Goal: Answer question/provide support

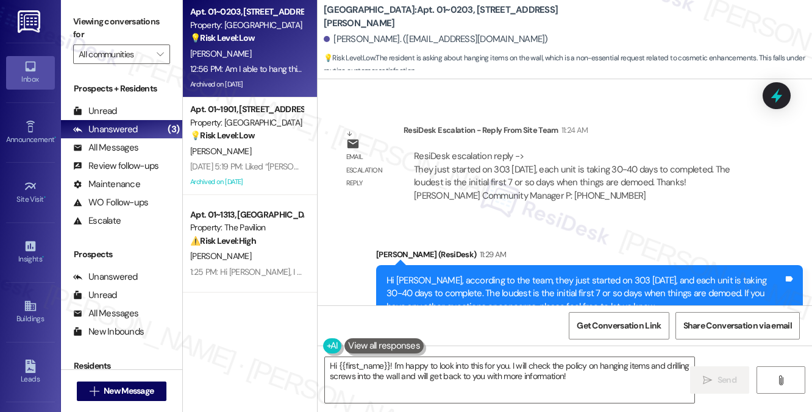
copy div "Am I able to hang things on my wall and drill screws in the wall for this? Tags…"
click at [457, 274] on div "Hi [PERSON_NAME], according to the team, they just started on 303 [DATE], and e…" at bounding box center [585, 293] width 397 height 39
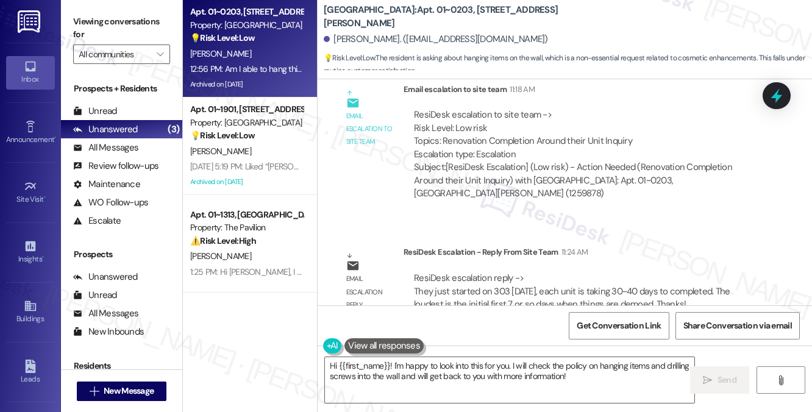
scroll to position [18612, 0]
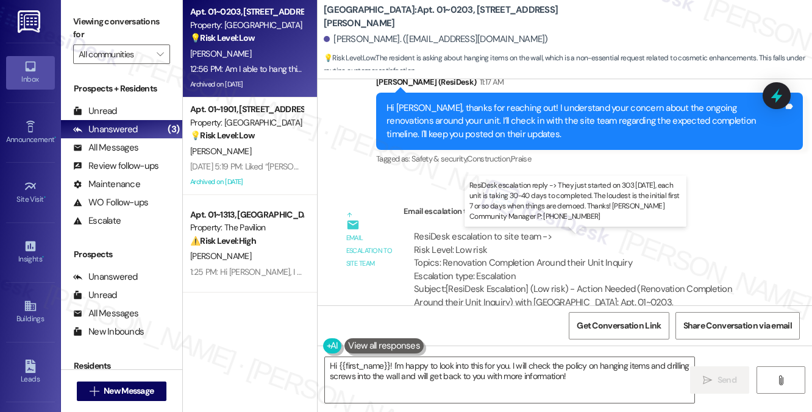
drag, startPoint x: 440, startPoint y: 254, endPoint x: 547, endPoint y: 266, distance: 107.3
click at [547, 394] on div "ResiDesk escalation reply -> They just started on 303 [DATE], each unit is taki…" at bounding box center [572, 419] width 316 height 51
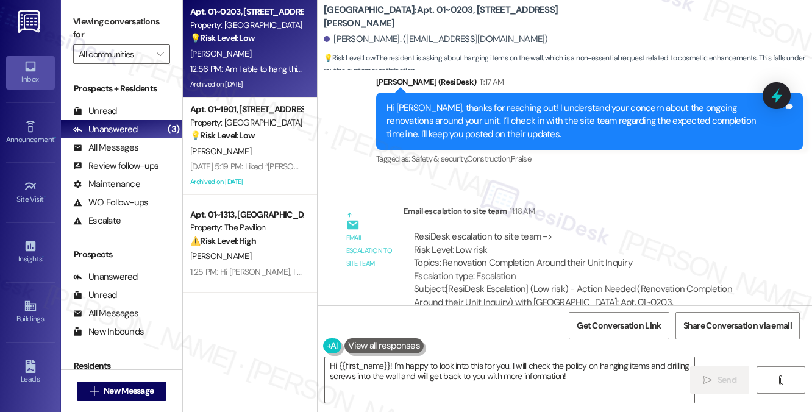
click at [122, 29] on label "Viewing conversations for" at bounding box center [121, 28] width 97 height 32
drag, startPoint x: 324, startPoint y: 14, endPoint x: 390, endPoint y: 15, distance: 66.5
click at [390, 15] on b "[GEOGRAPHIC_DATA]: Apt. 01~0203, [STREET_ADDRESS][PERSON_NAME]" at bounding box center [446, 17] width 244 height 26
copy b "[GEOGRAPHIC_DATA]:"
click at [138, 17] on label "Viewing conversations for" at bounding box center [121, 28] width 97 height 32
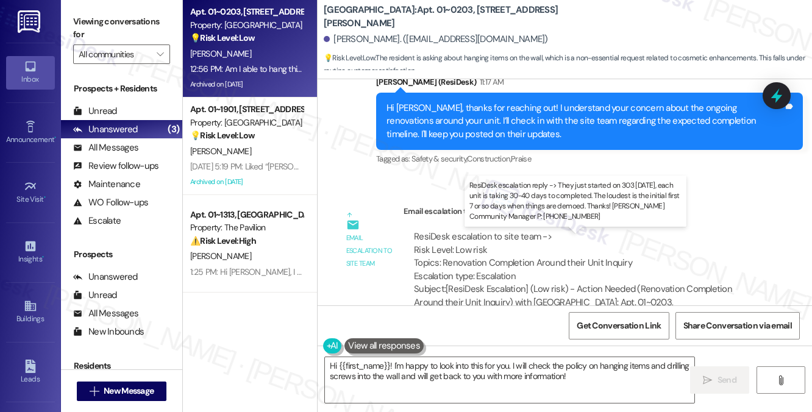
click at [563, 394] on div "ResiDesk escalation reply -> They just started on 303 [DATE], each unit is taki…" at bounding box center [572, 419] width 316 height 51
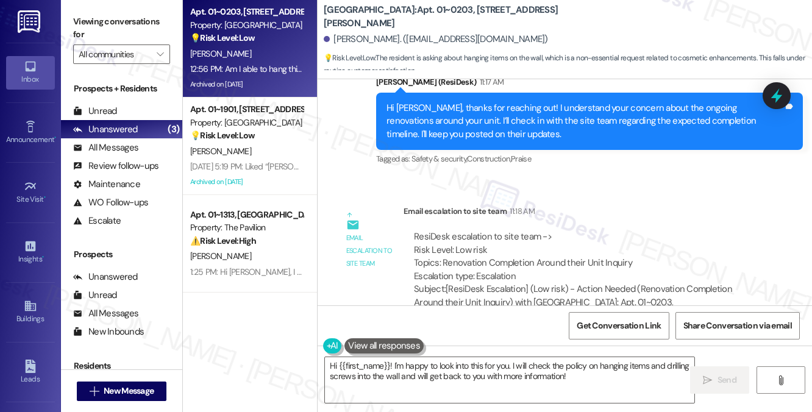
click at [532, 283] on div "Subject: [ResiDesk Escalation] (Low risk) - Action Needed (Renovation Completio…" at bounding box center [583, 302] width 338 height 39
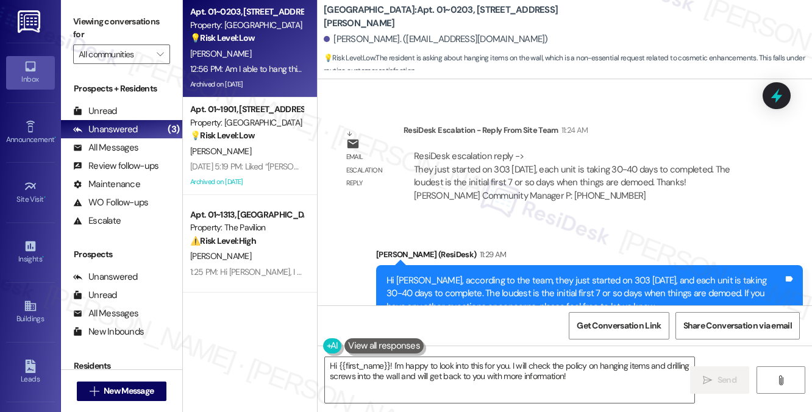
scroll to position [18856, 0]
click at [120, 23] on label "Viewing conversations for" at bounding box center [121, 28] width 97 height 32
click at [118, 22] on label "Viewing conversations for" at bounding box center [121, 28] width 97 height 32
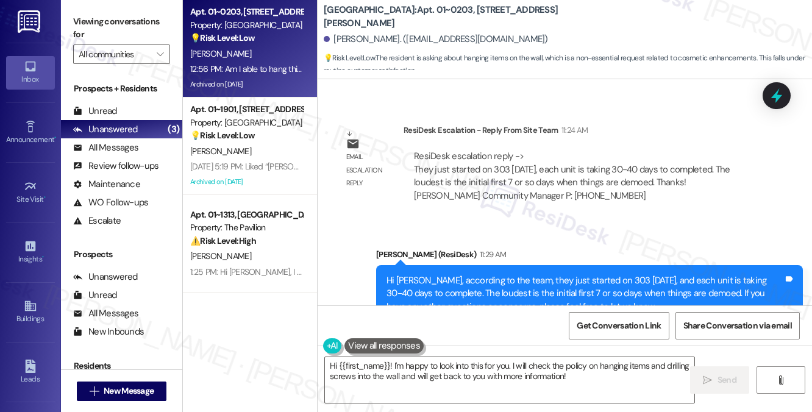
copy div "Am I able to hang things on my wall and drill screws in the wall for this? Tags…"
click at [454, 357] on textarea "Hi {{first_name}}! I'm happy to look into this for you. I will check the policy…" at bounding box center [510, 380] width 370 height 46
click at [607, 380] on textarea "Hi {{first_name}}! I'm happy to look into this for you. I will check the policy…" at bounding box center [510, 380] width 370 height 46
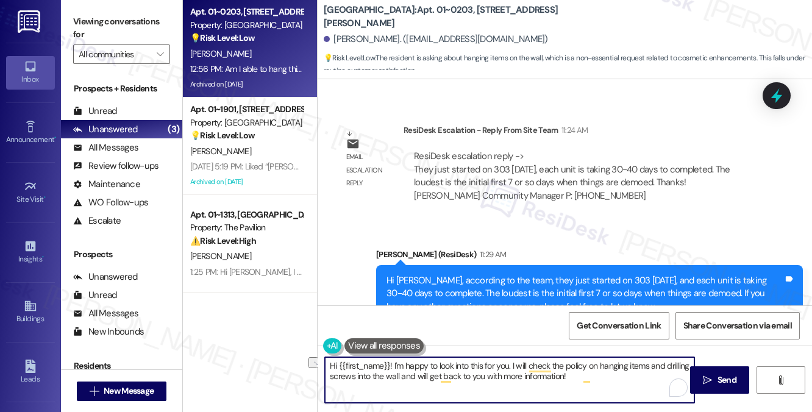
drag, startPoint x: 610, startPoint y: 377, endPoint x: 510, endPoint y: 376, distance: 100.0
click at [510, 376] on textarea "Hi {{first_name}}! I'm happy to look into this for you. I will check the policy…" at bounding box center [510, 380] width 370 height 46
click at [610, 377] on textarea "Hi {{first_name}}! I'm happy to look into this for you. I will check the policy…" at bounding box center [510, 380] width 370 height 46
drag, startPoint x: 629, startPoint y: 379, endPoint x: 424, endPoint y: 377, distance: 205.5
click at [424, 377] on textarea "Hi {{first_name}}! I'm happy to look into this for you. I will check the policy…" at bounding box center [510, 380] width 370 height 46
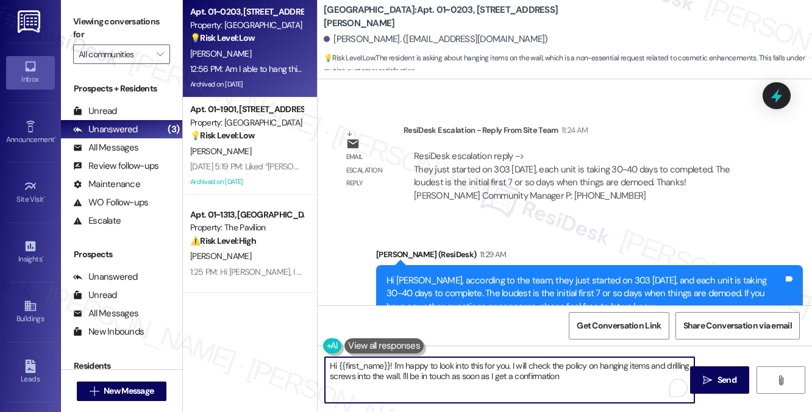
click at [423, 375] on textarea "Hi {{first_name}}! I'm happy to look into this for you. I will check the policy…" at bounding box center [510, 380] width 370 height 46
click at [671, 377] on textarea "Hi {{first_name}}! I'm happy to look into this for you. I will check the policy…" at bounding box center [510, 380] width 370 height 46
type textarea "Hi {{first_name}}! I'm happy to look into this for you. I will check the policy…"
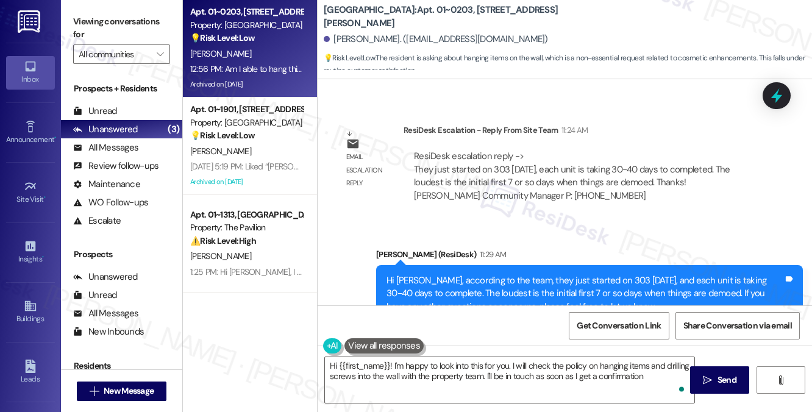
click at [107, 21] on label "Viewing conversations for" at bounding box center [121, 28] width 97 height 32
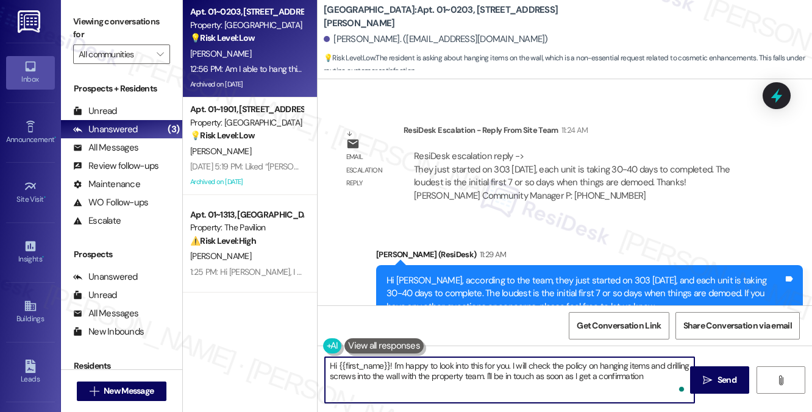
click at [673, 377] on textarea "Hi {{first_name}}! I'm happy to look into this for you. I will check the policy…" at bounding box center [510, 380] width 370 height 46
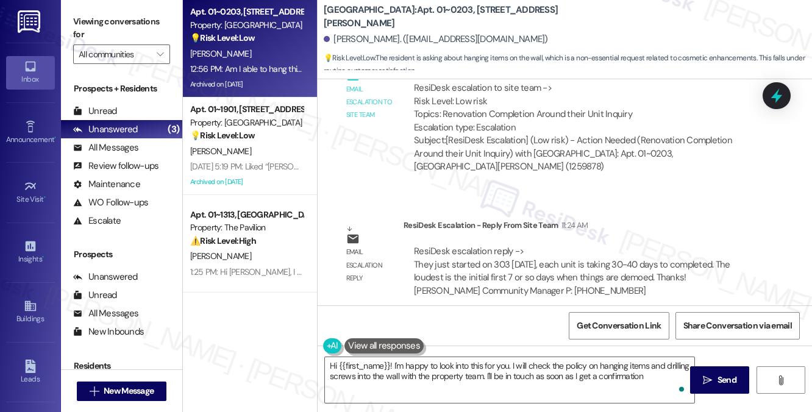
scroll to position [18673, 0]
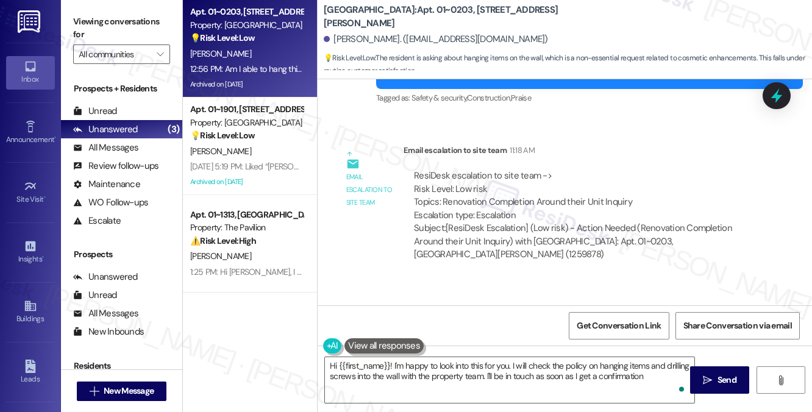
drag, startPoint x: 467, startPoint y: 189, endPoint x: 584, endPoint y: 199, distance: 117.5
click at [584, 333] on div "ResiDesk escalation reply -> They just started on 303 [DATE], each unit is taki…" at bounding box center [572, 358] width 316 height 51
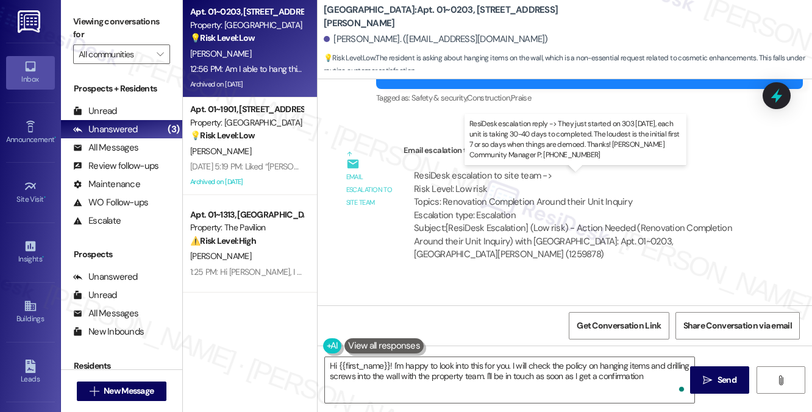
click at [584, 333] on div "ResiDesk escalation reply -> They just started on 303 [DATE], each unit is taki…" at bounding box center [572, 358] width 316 height 51
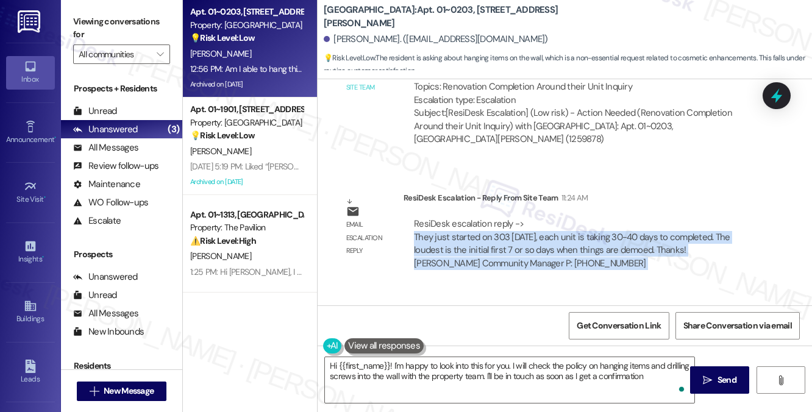
scroll to position [18856, 0]
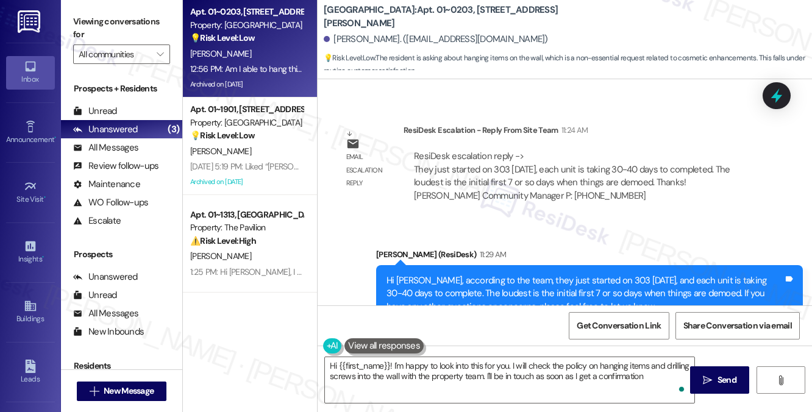
click at [441, 375] on textarea "Hi {{first_name}}! I'm happy to look into this for you. I will check the policy…" at bounding box center [510, 380] width 370 height 46
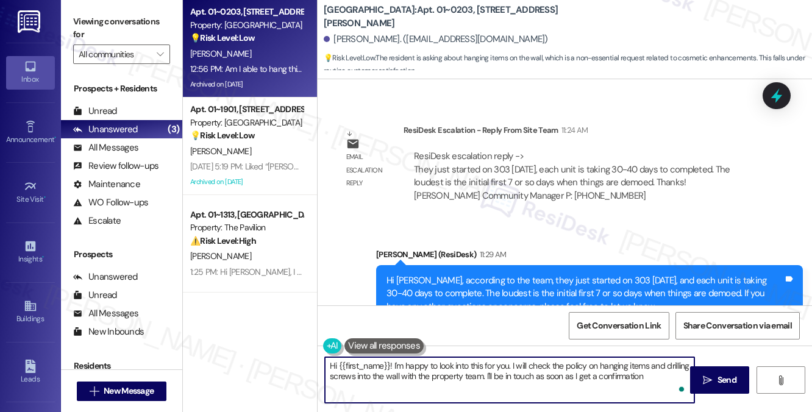
click at [441, 375] on textarea "Hi {{first_name}}! I'm happy to look into this for you. I will check the policy…" at bounding box center [510, 380] width 370 height 46
click at [622, 373] on textarea "Hi {{first_name}}! I'm happy to look into this for you. I will check the policy…" at bounding box center [510, 380] width 370 height 46
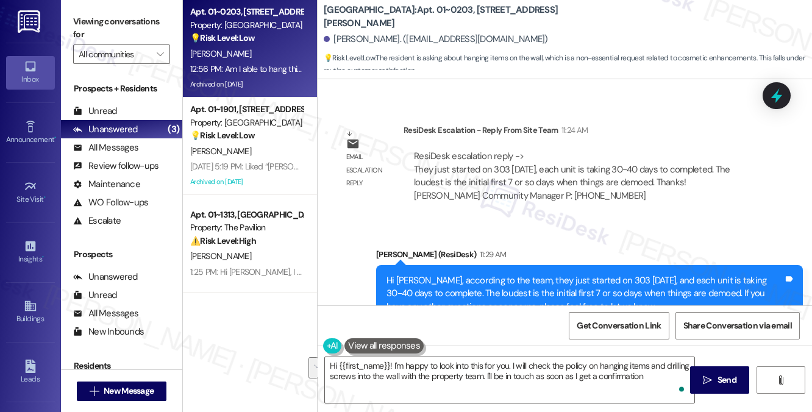
copy div "Am I able to hang things on my wall and drill screws in the wall for this? Tags…"
click at [671, 373] on textarea "Hi {{first_name}}! I'm happy to look into this for you. I will check the policy…" at bounding box center [510, 380] width 370 height 46
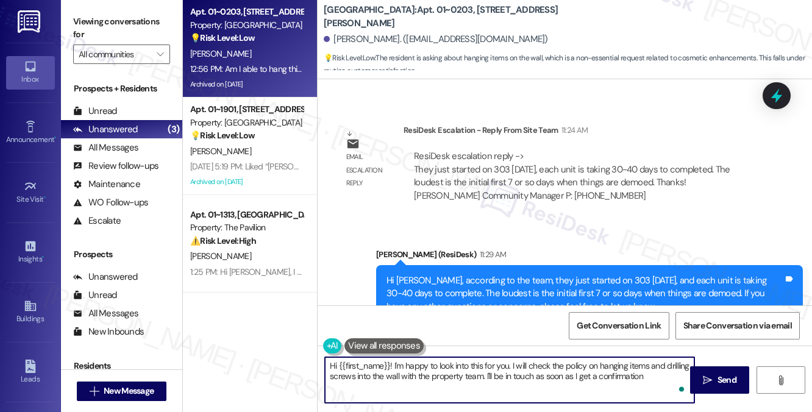
click at [531, 371] on textarea "Hi {{first_name}}! I'm happy to look into this for you. I will check the policy…" at bounding box center [510, 380] width 370 height 46
click at [488, 374] on textarea "Hi {{first_name}}! I'm happy to look into this for you. I will check the policy…" at bounding box center [510, 380] width 370 height 46
click at [526, 370] on textarea "Hi {{first_name}}! I'm happy to look into this for you. I will check the policy…" at bounding box center [510, 380] width 370 height 46
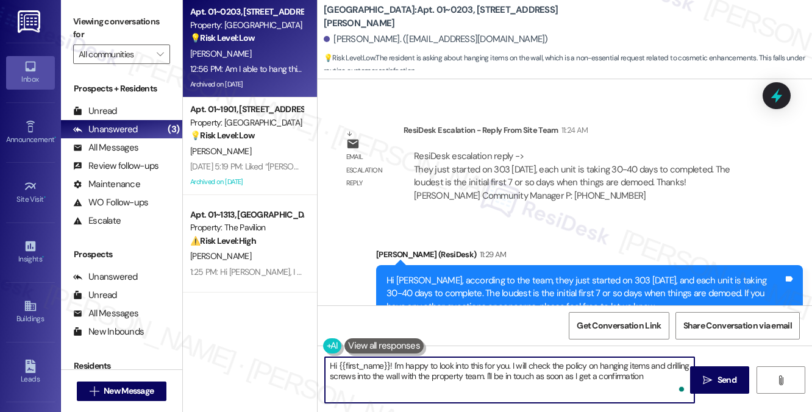
click at [526, 370] on textarea "Hi {{first_name}}! I'm happy to look into this for you. I will check the policy…" at bounding box center [510, 380] width 370 height 46
click at [641, 368] on textarea "Hi {{first_name}}! I'm happy to look into this for you. I will check the policy…" at bounding box center [510, 380] width 370 height 46
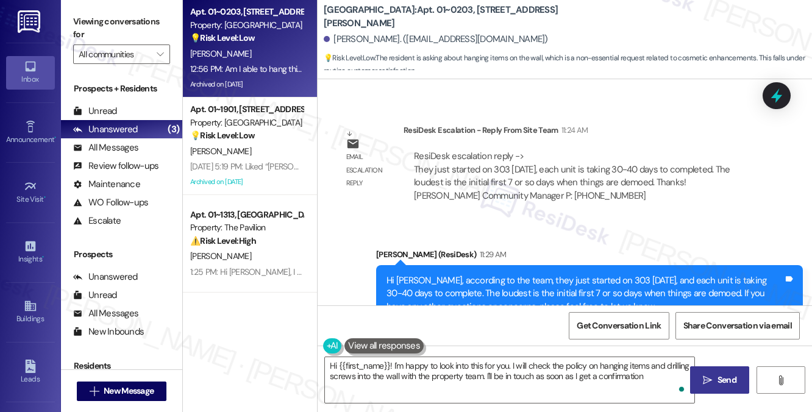
click at [707, 376] on icon "" at bounding box center [707, 381] width 9 height 10
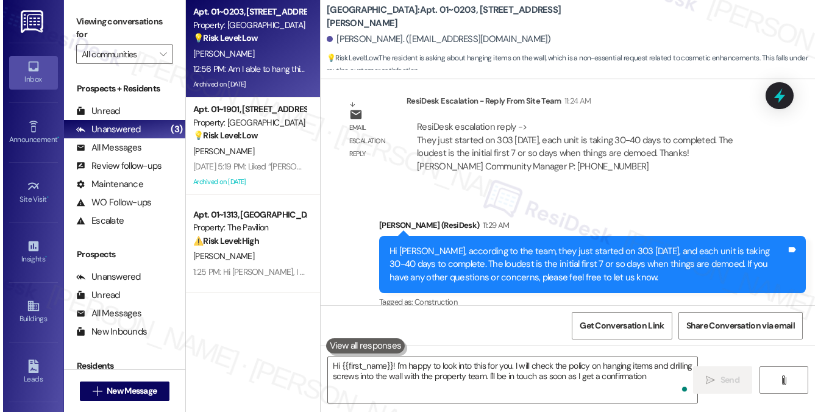
scroll to position [18954, 0]
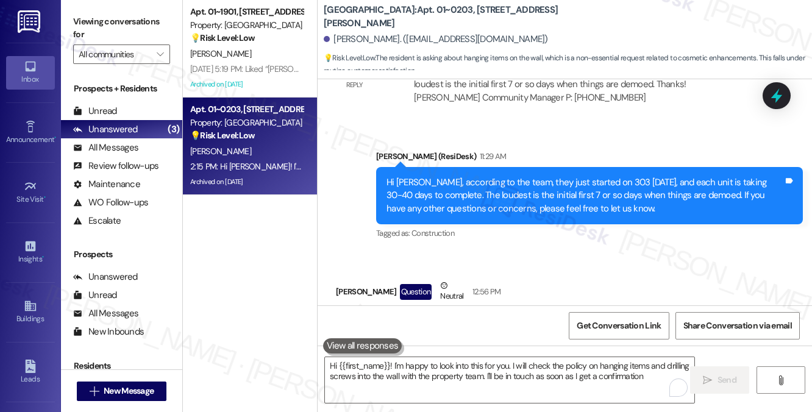
click at [500, 318] on div "Am I able to hang things on my wall and drill screws in the wall for this?" at bounding box center [480, 324] width 269 height 13
copy div "Am I able to hang things on my wall and drill screws in the wall for this? Tags…"
click at [654, 252] on div "Received via SMS [PERSON_NAME] Question Neutral 12:56 PM Am I able to hang thin…" at bounding box center [565, 310] width 495 height 116
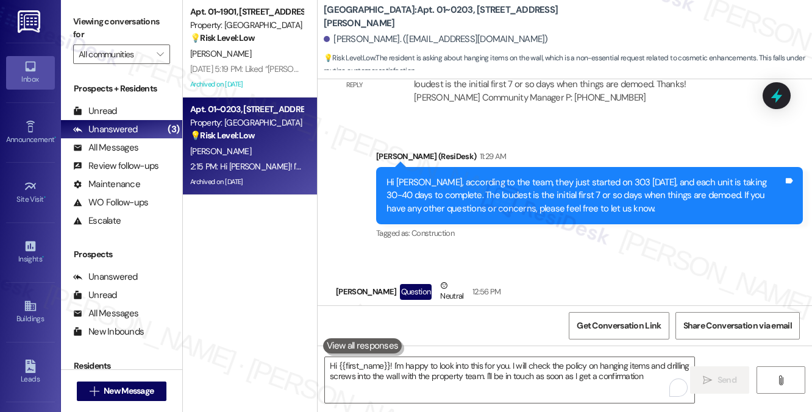
click at [107, 9] on div "Viewing conversations for All communities " at bounding box center [121, 38] width 121 height 76
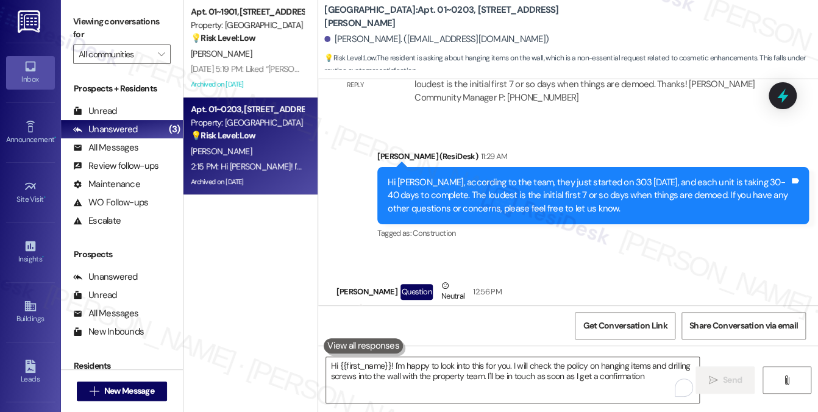
scroll to position [18889, 0]
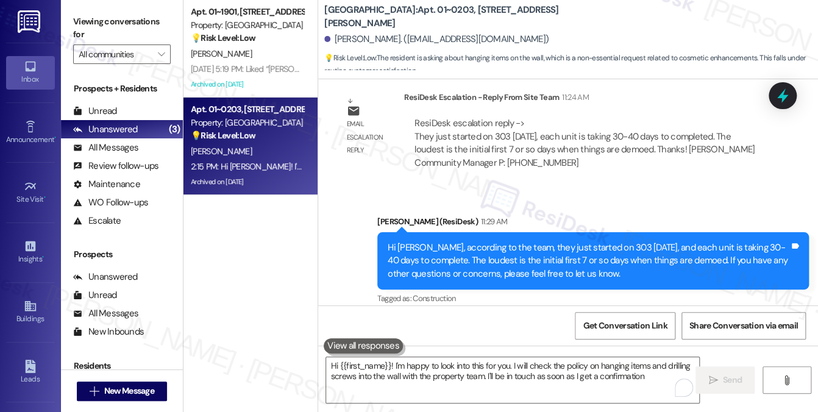
click at [137, 22] on label "Viewing conversations for" at bounding box center [122, 28] width 98 height 32
click at [560, 405] on div "Tagged as: Amenities Click to highlight conversations about Amenities" at bounding box center [486, 414] width 299 height 18
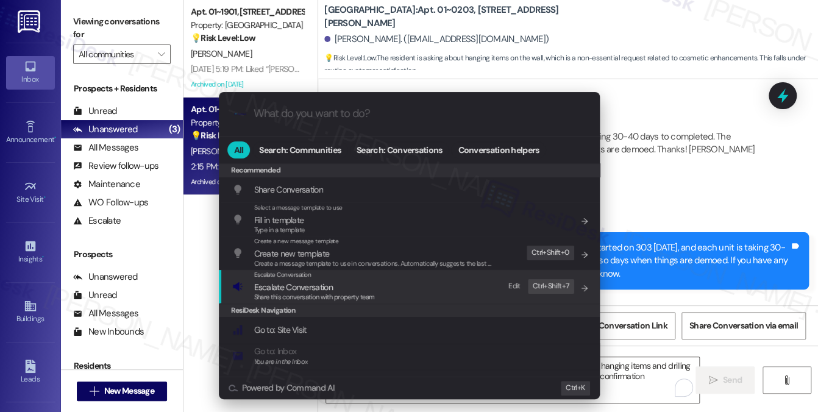
click at [379, 273] on div "Escalate Conversation Escalate Conversation Share this conversation with proper…" at bounding box center [410, 286] width 357 height 33
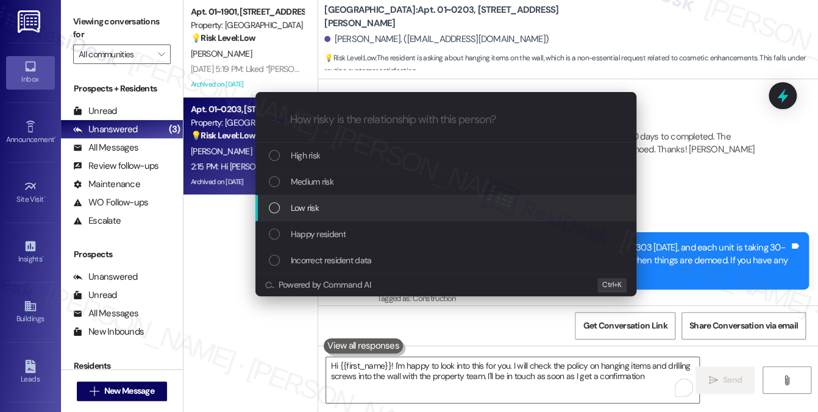
click at [339, 204] on div "Low risk" at bounding box center [447, 207] width 357 height 13
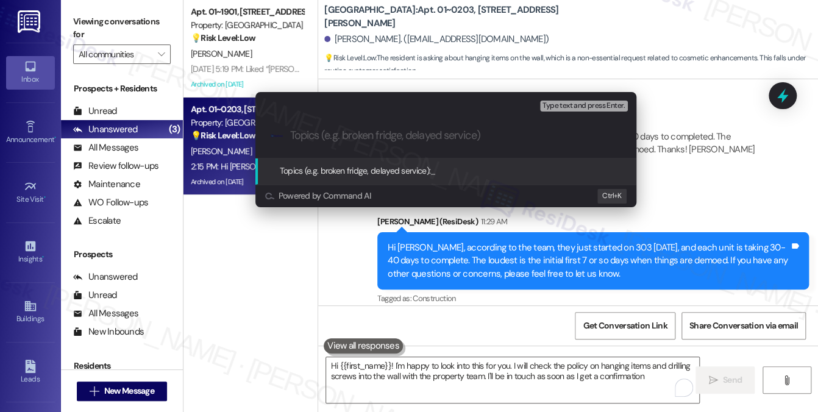
paste input "Inquiry: Hanging and Mounting Items in Apartment"
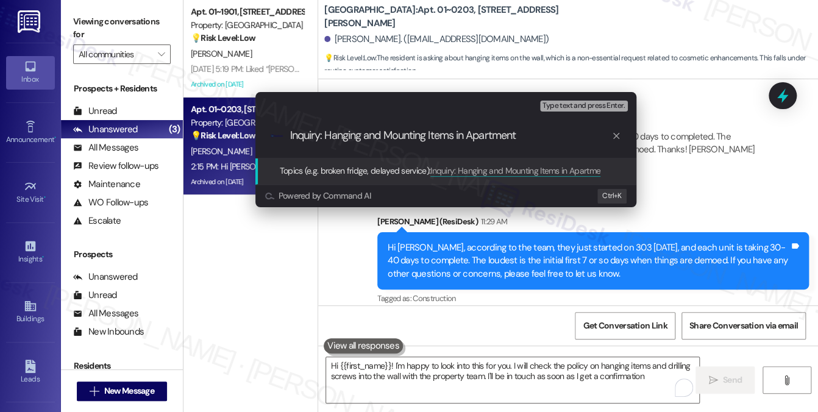
click at [323, 134] on input "Inquiry: Hanging and Mounting Items in Apartment" at bounding box center [450, 135] width 321 height 13
type input "Inquiry on Hanging and Mounting Items in Apartment"
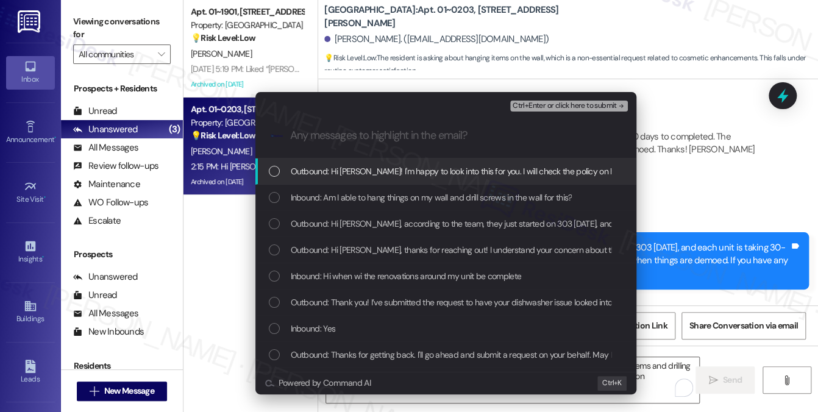
click at [145, 37] on div "Escalate Conversation Low risk Inquiry on Hanging and Mounting Items in Apartme…" at bounding box center [409, 206] width 818 height 412
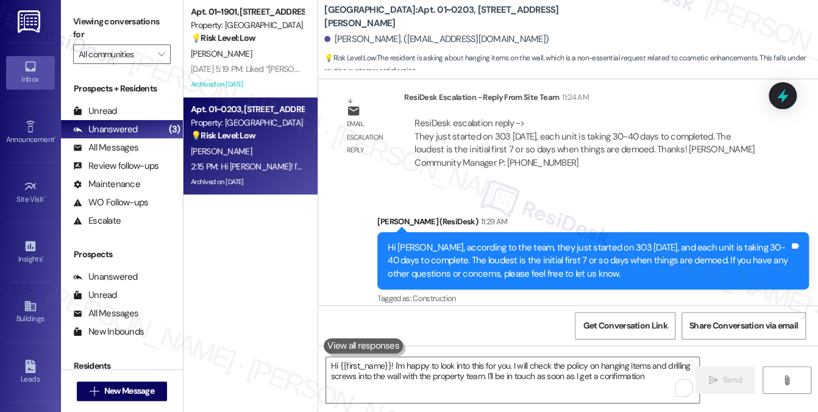
click at [127, 25] on label "Viewing conversations for" at bounding box center [122, 28] width 98 height 32
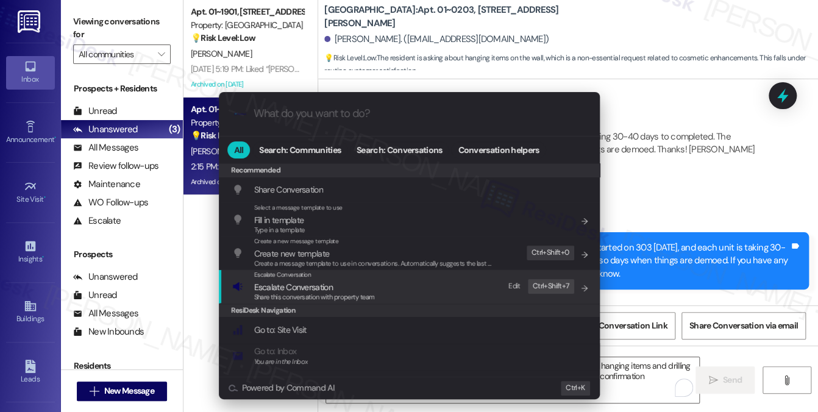
click at [413, 292] on div "Escalate Conversation Escalate Conversation Share this conversation with proper…" at bounding box center [410, 286] width 357 height 33
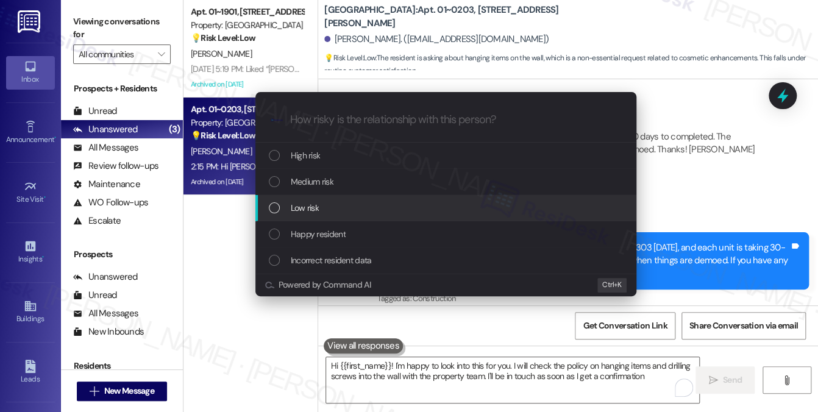
click at [329, 212] on div "Low risk" at bounding box center [447, 207] width 357 height 13
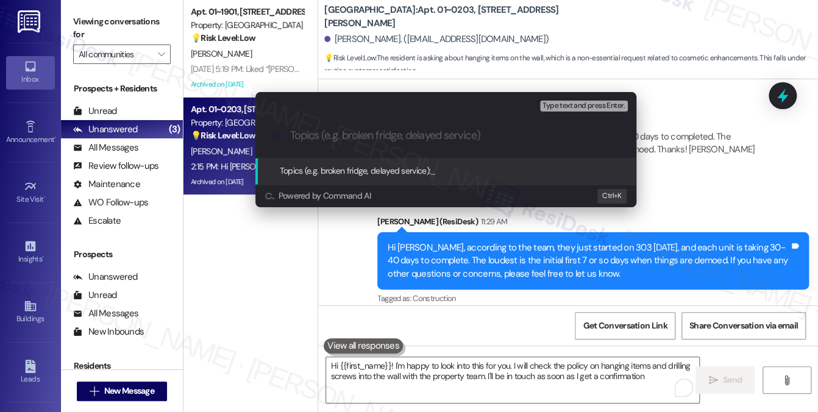
paste input "Inquiry on Hanging and Mounting Items in Apartment"
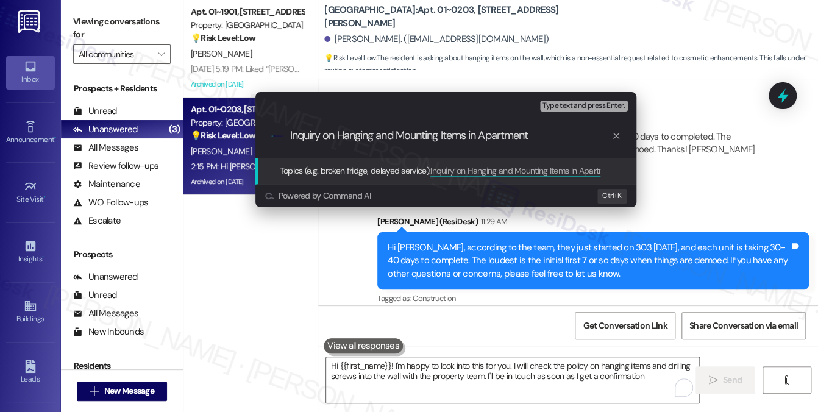
click at [421, 137] on input "Inquiry on Hanging and Mounting Items in Apartment" at bounding box center [450, 135] width 321 height 13
click at [320, 138] on input "Inquiry on Hanging and Mounting Items in Apartment" at bounding box center [450, 135] width 321 height 13
click at [328, 136] on input "Inquiry on Hanging and Mounting Items in Apartment" at bounding box center [450, 135] width 321 height 13
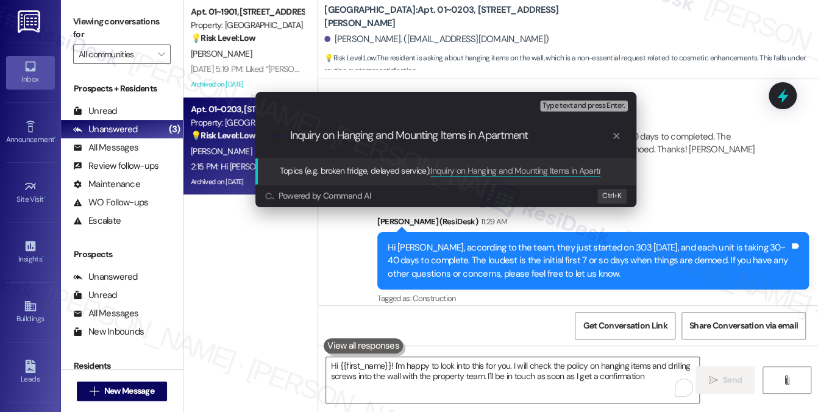
click at [328, 136] on input "Inquiry on Hanging and Mounting Items in Apartment" at bounding box center [450, 135] width 321 height 13
click at [302, 135] on input "Inquiry on Hanging and Mounting Items in Apartment" at bounding box center [450, 135] width 321 height 13
click at [420, 136] on input "Inquiry on Hanging and Mounting Items in Apartment" at bounding box center [450, 135] width 321 height 13
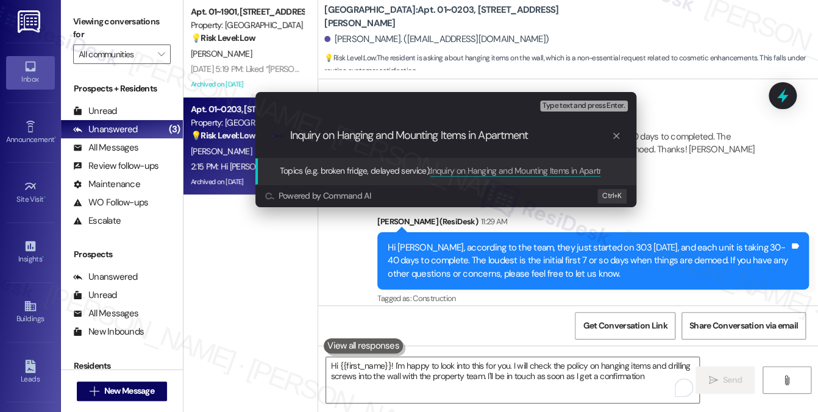
click at [420, 136] on input "Inquiry on Hanging and Mounting Items in Apartment" at bounding box center [450, 135] width 321 height 13
click at [565, 125] on div ".cls-1{fill:#0a055f;}.cls-2{fill:#0cc4c4;} resideskLogoBlueOrange Inquiry on Ha…" at bounding box center [445, 135] width 381 height 43
click at [556, 135] on input "Inquiry on Hanging and Mounting Items in Apartment" at bounding box center [450, 135] width 321 height 13
type input "Inquiry on Hanging and Mounting Items in Apartment - Is it allowed"
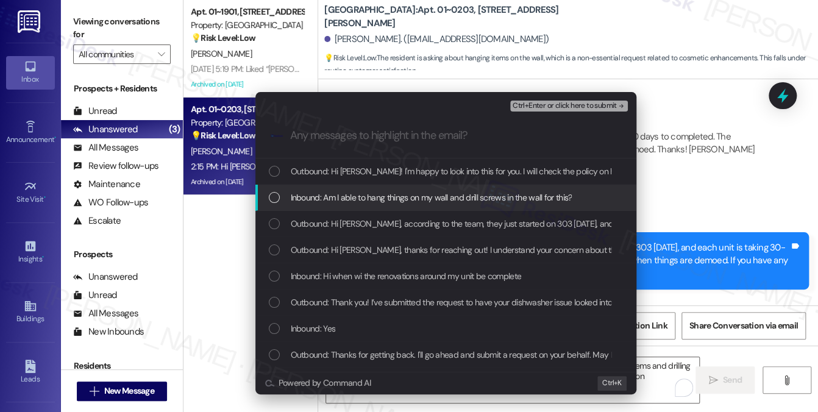
click at [424, 198] on span "Inbound: Am I able to hang things on my wall and drill screws in the wall for t…" at bounding box center [432, 197] width 282 height 13
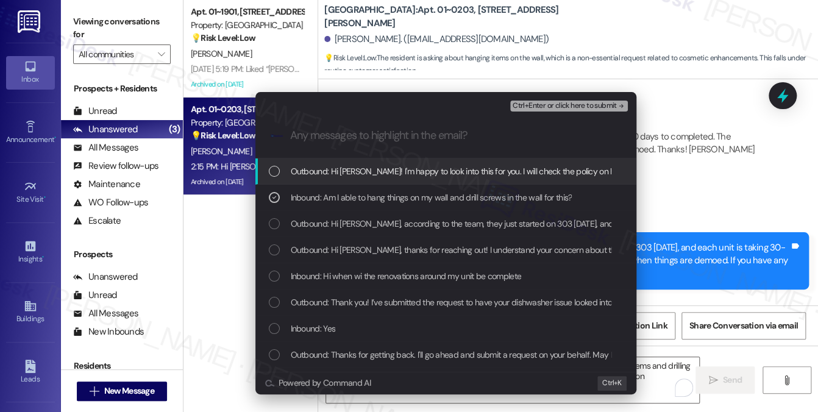
click at [573, 106] on span "Ctrl+Enter or click here to submit" at bounding box center [565, 106] width 104 height 9
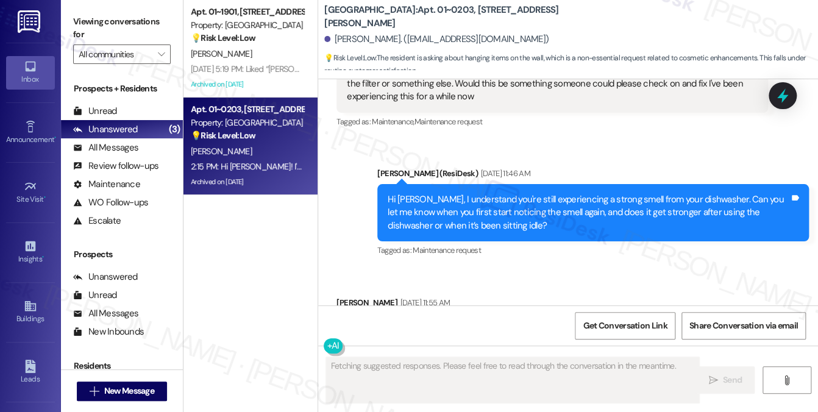
scroll to position [18790, 0]
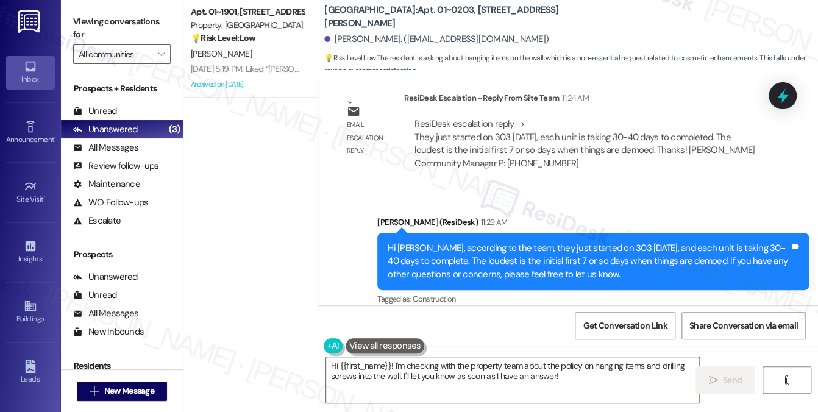
scroll to position [18907, 0]
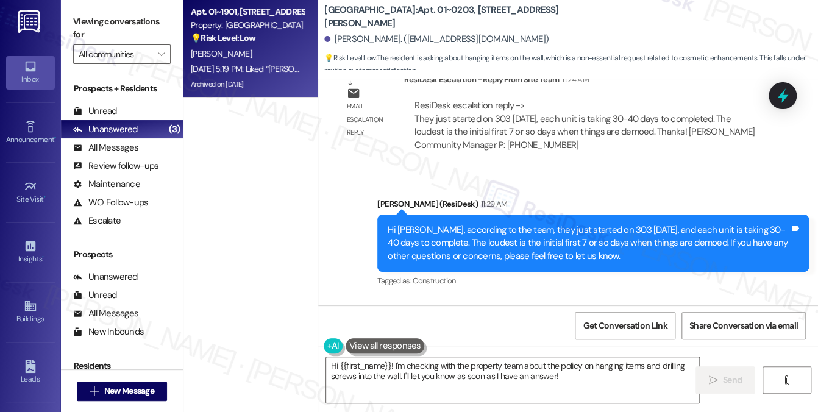
click at [240, 56] on div "[PERSON_NAME]" at bounding box center [247, 53] width 115 height 15
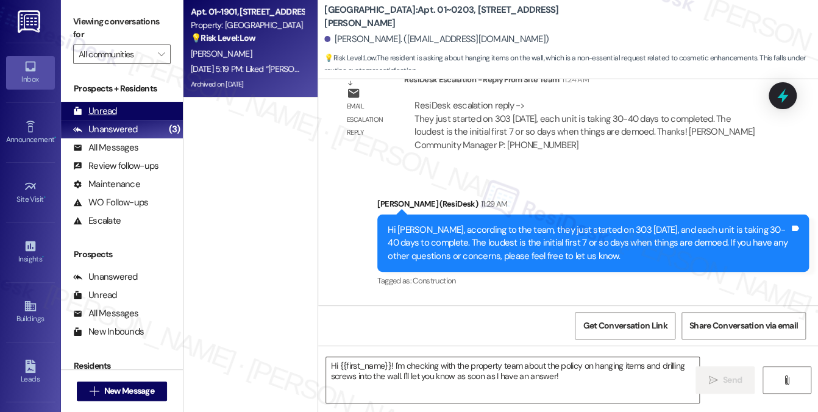
click at [115, 107] on div "Unread" at bounding box center [95, 111] width 44 height 13
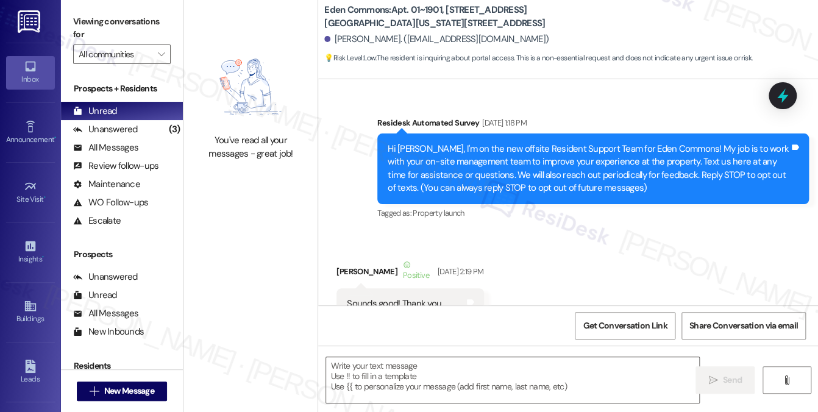
scroll to position [7526, 0]
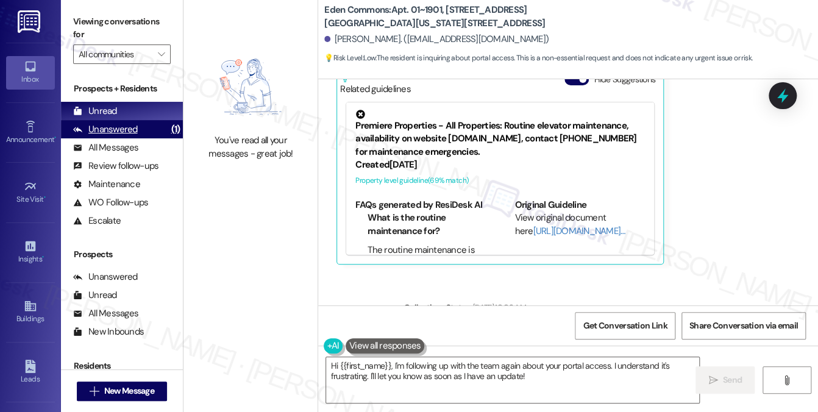
click at [159, 133] on div "Unanswered (1)" at bounding box center [122, 129] width 122 height 18
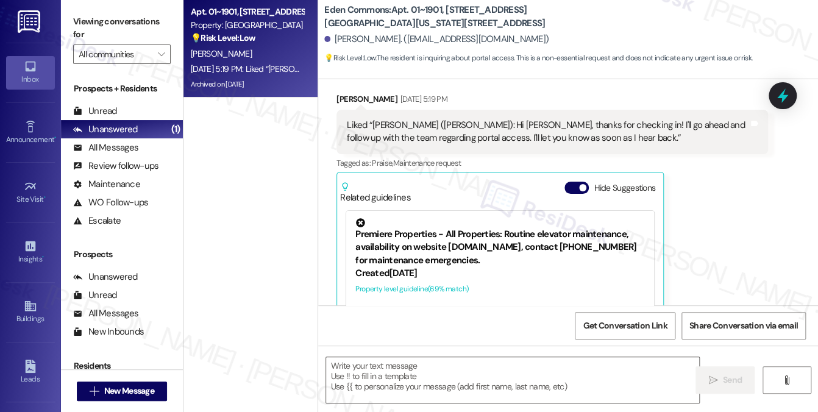
scroll to position [7400, 0]
